Goal: Transaction & Acquisition: Purchase product/service

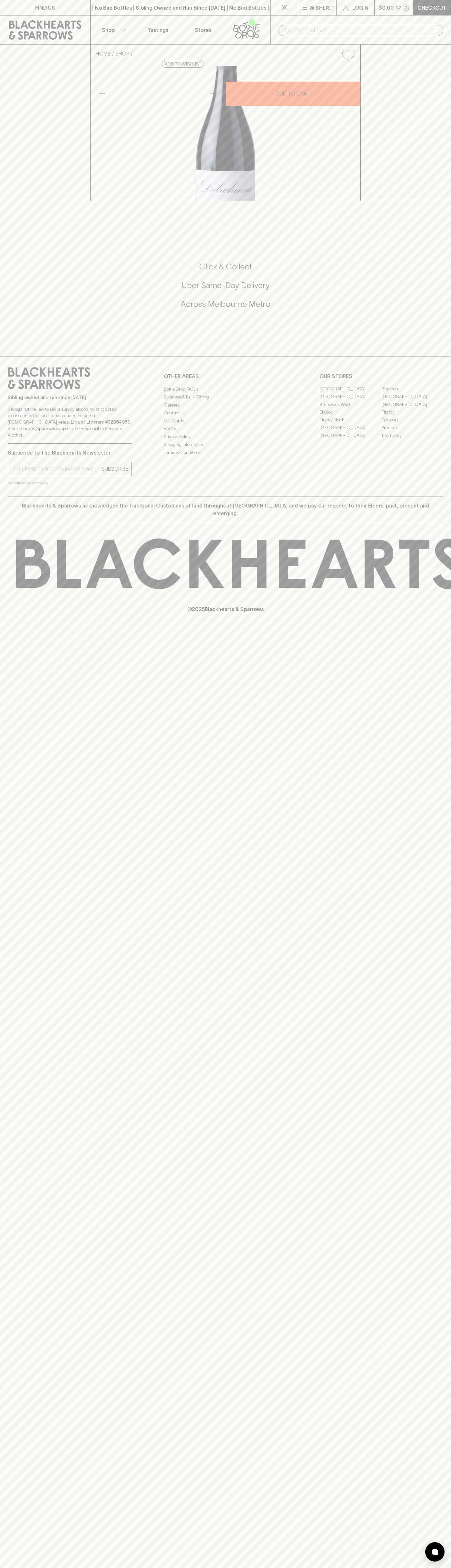
click at [429, 1287] on div "FIND US | No Bad Bottles | Sibling Owned and Run Since [DATE] | No Bad Bottles …" at bounding box center [226, 784] width 451 height 1568
click at [353, 1567] on html "FIND US | No Bad Bottles | Sibling Owned and Run Since [DATE] | No Bad Bottles …" at bounding box center [226, 784] width 451 height 1568
click at [21, 146] on div "HOME SHOP Dalwhinnie LDR Shiraz 2022 $50.00 Add to wishlist 10% discount when p…" at bounding box center [226, 122] width 451 height 156
